Goal: Use online tool/utility

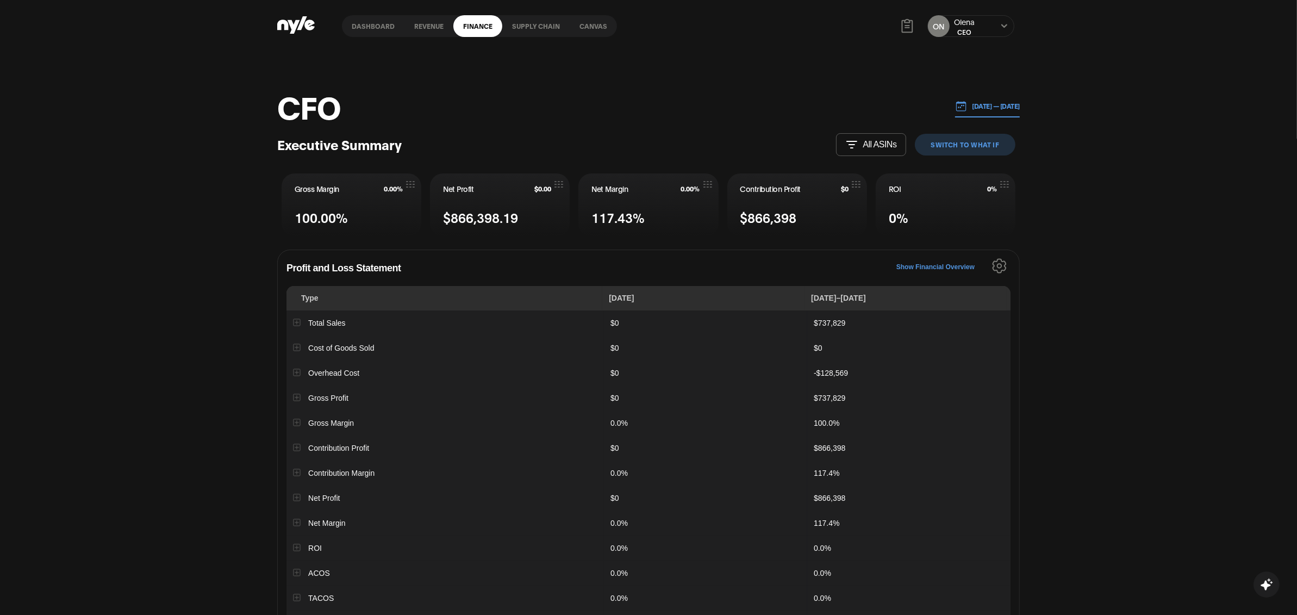
click at [581, 26] on link "Canvas" at bounding box center [593, 26] width 47 height 22
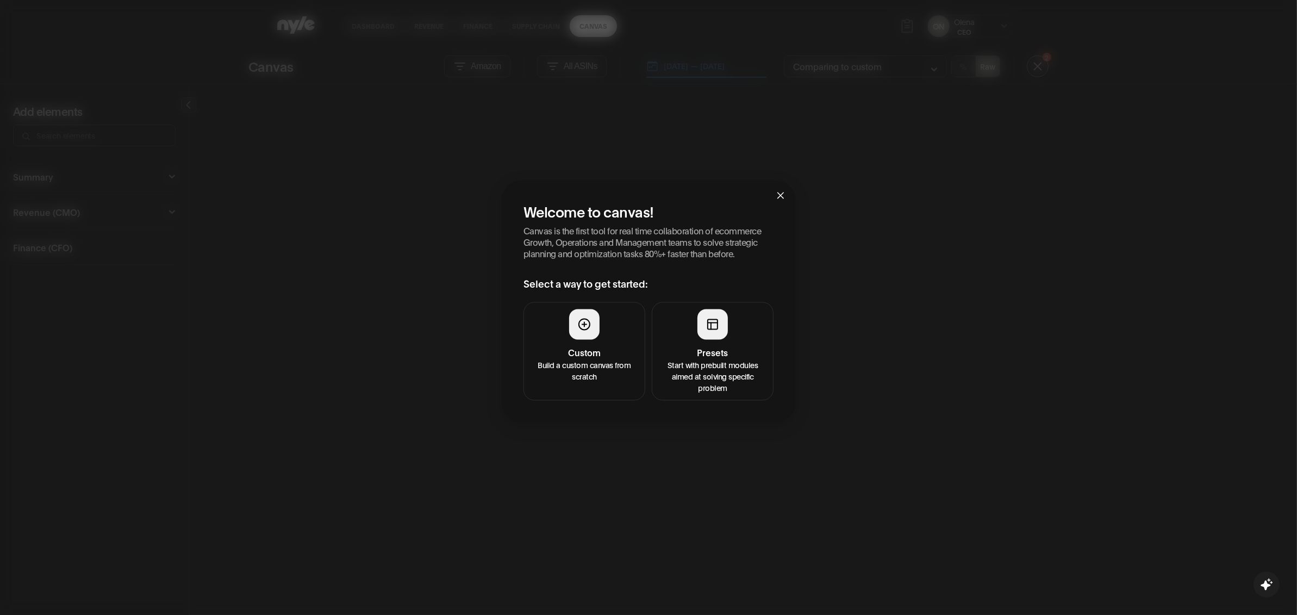
click at [692, 334] on button "Presets Start with prebuilt modules aimed at solving specific problem" at bounding box center [713, 351] width 122 height 98
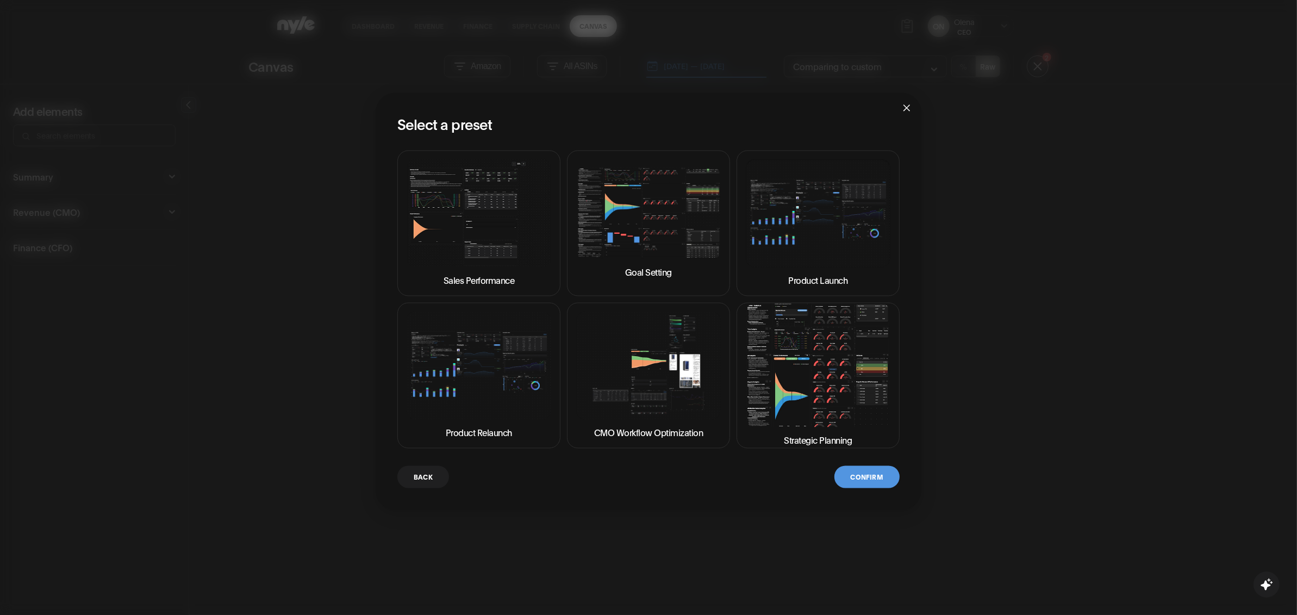
click at [814, 371] on img at bounding box center [818, 364] width 145 height 123
click at [865, 481] on button "Confirm" at bounding box center [866, 476] width 65 height 22
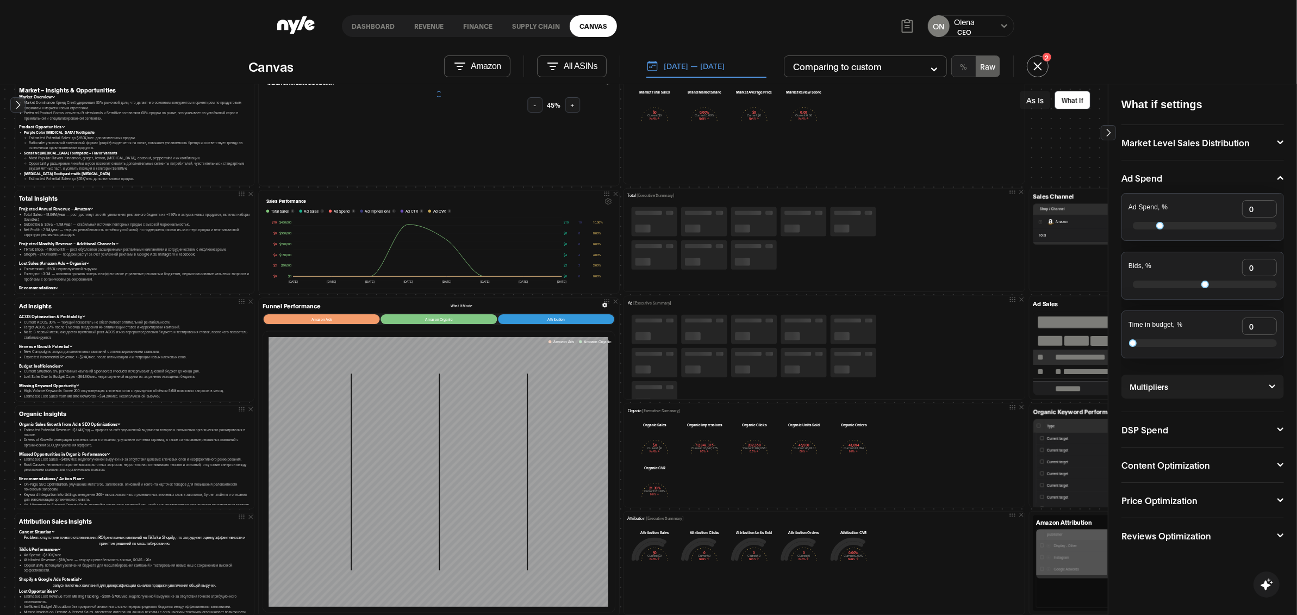
scroll to position [215, 0]
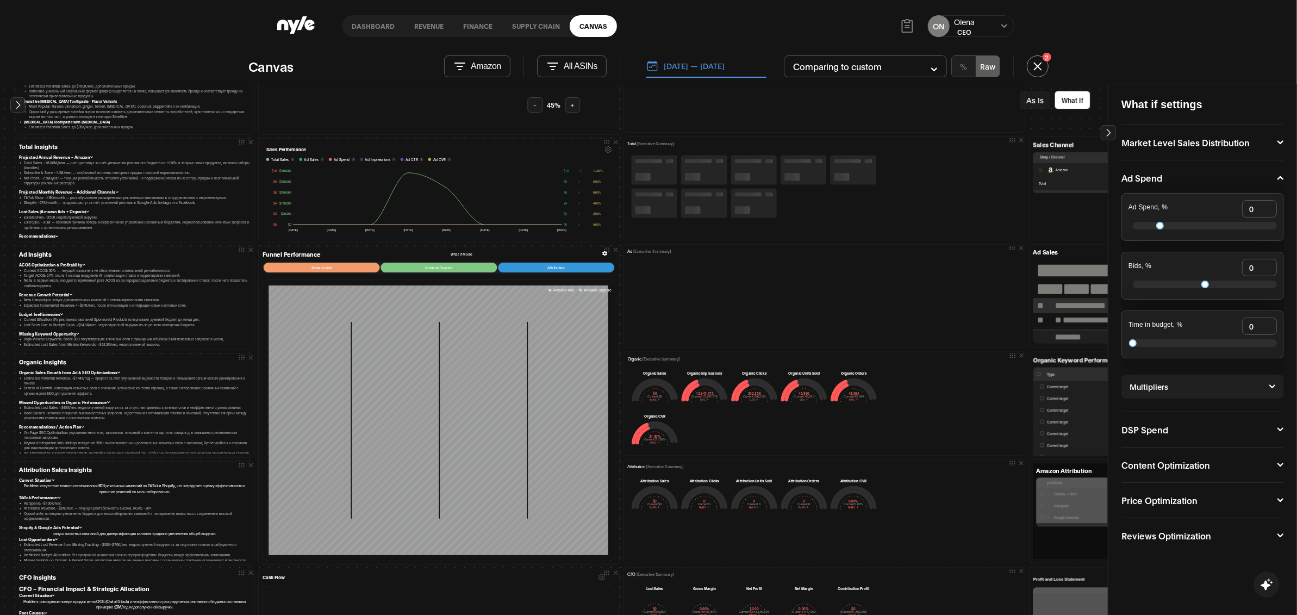
click at [1280, 148] on div "Market Level Sales Distribution Market Share, % 0" at bounding box center [1202, 142] width 162 height 35
click at [1280, 139] on icon at bounding box center [1280, 142] width 7 height 7
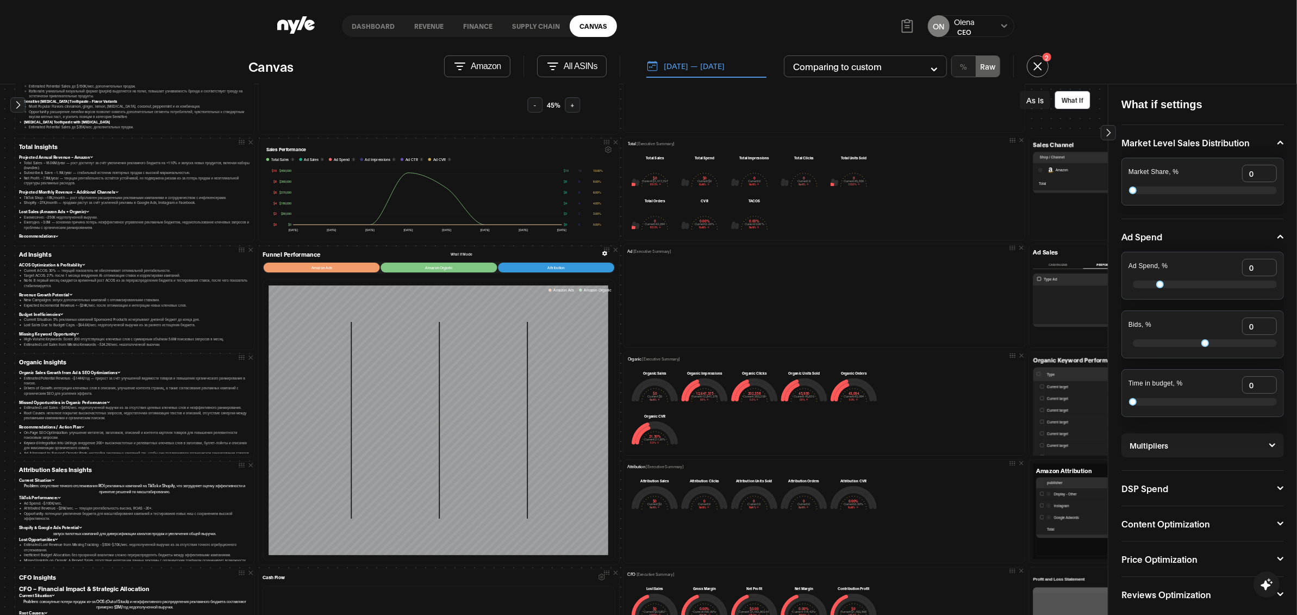
scroll to position [6, 0]
